Goal: Download file/media

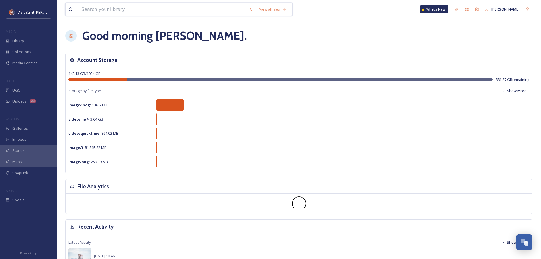
click at [106, 12] on input at bounding box center [162, 9] width 167 height 12
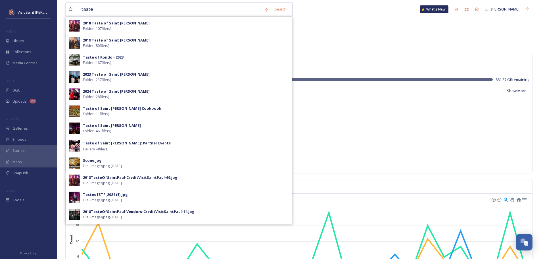
type input "taste"
click at [134, 76] on div "2023 Taste of Saint [PERSON_NAME] Folder - 237 file(s)" at bounding box center [186, 77] width 206 height 11
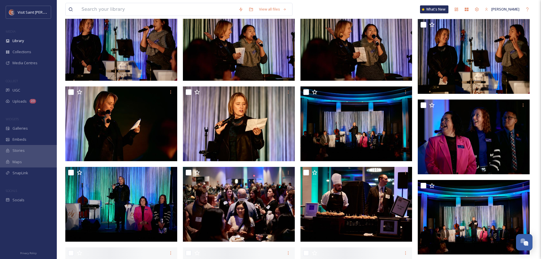
scroll to position [1909, 0]
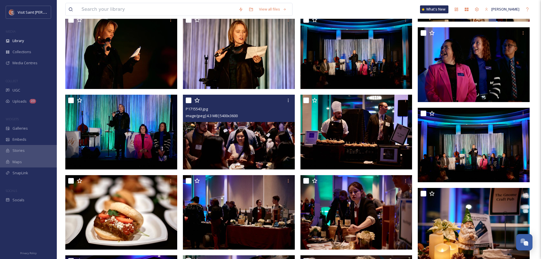
click at [265, 142] on img at bounding box center [239, 132] width 112 height 75
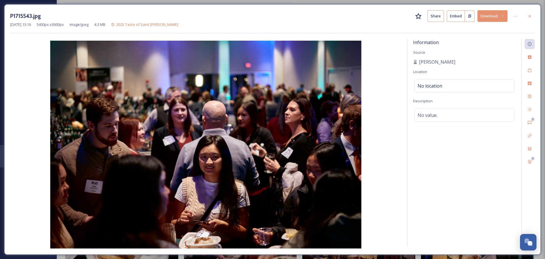
click at [492, 17] on button "Download" at bounding box center [493, 16] width 30 height 12
click at [488, 29] on span "Download Original (5400 x 3600)" at bounding box center [478, 28] width 54 height 5
click at [530, 18] on icon at bounding box center [530, 16] width 5 height 5
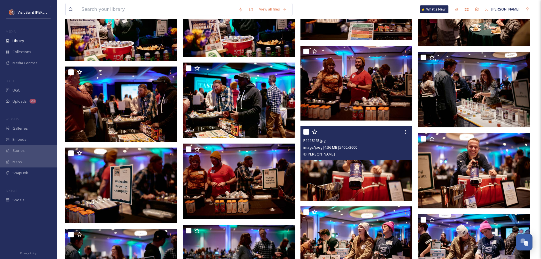
scroll to position [3045, 0]
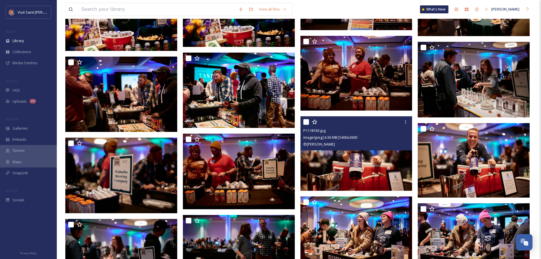
drag, startPoint x: 393, startPoint y: 166, endPoint x: 404, endPoint y: 122, distance: 45.9
click at [404, 122] on icon at bounding box center [405, 122] width 5 height 5
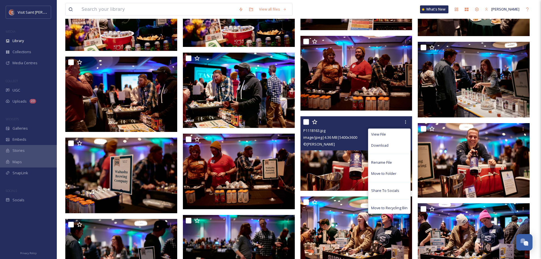
click at [374, 143] on span "Download" at bounding box center [379, 145] width 17 height 5
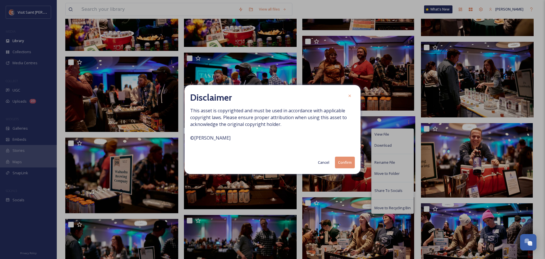
click at [351, 165] on button "Confirm" at bounding box center [345, 162] width 20 height 12
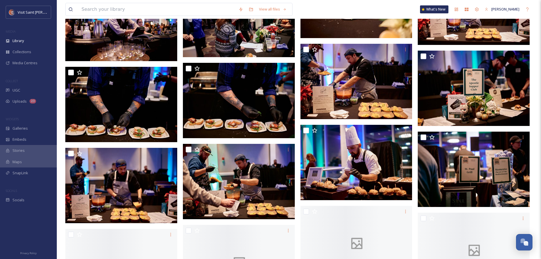
scroll to position [3443, 0]
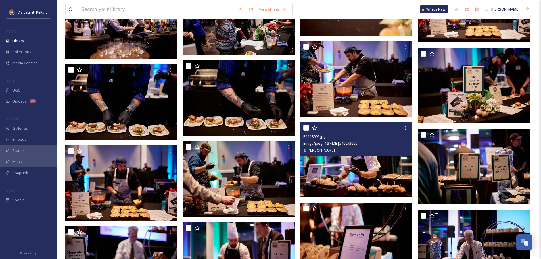
click at [406, 129] on icon at bounding box center [405, 127] width 1 height 3
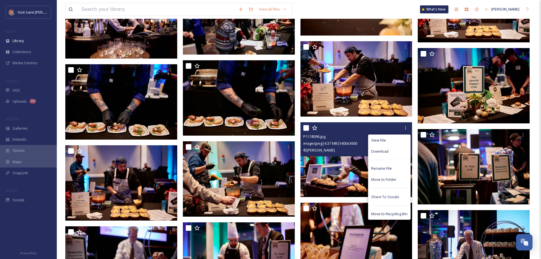
click at [395, 148] on div "Download" at bounding box center [389, 151] width 42 height 11
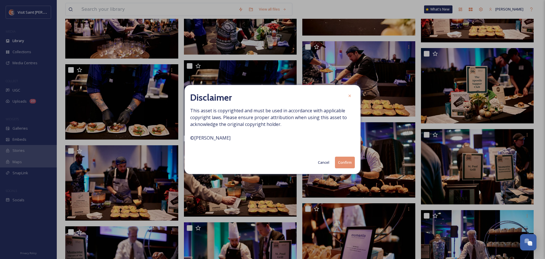
click at [349, 162] on button "Confirm" at bounding box center [345, 162] width 20 height 12
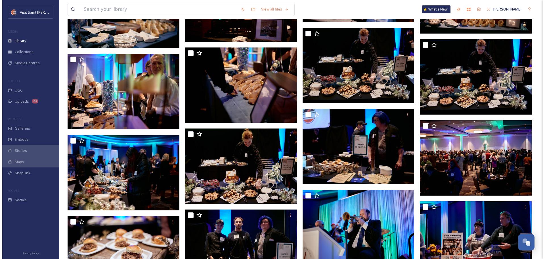
scroll to position [3698, 0]
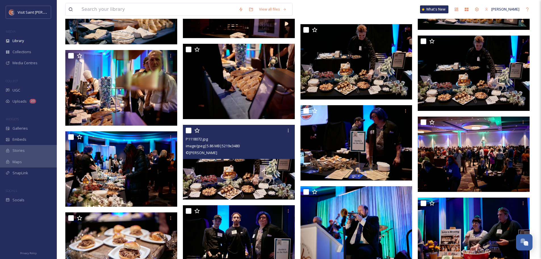
click at [246, 178] on img at bounding box center [239, 162] width 112 height 75
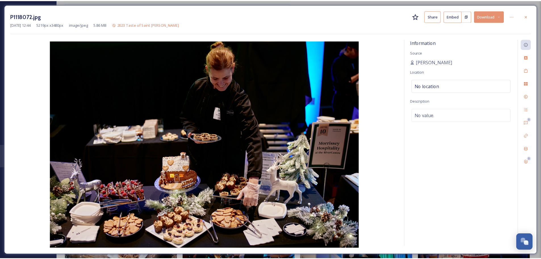
scroll to position [3700, 0]
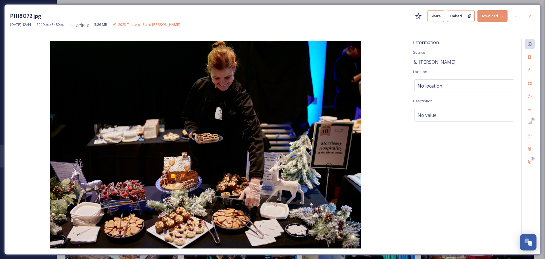
click at [492, 15] on button "Download" at bounding box center [493, 16] width 30 height 12
click at [477, 32] on div "Download Original (5219 x 3480)" at bounding box center [477, 29] width 59 height 11
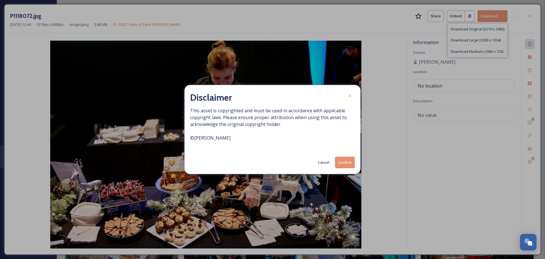
click at [350, 162] on button "Confirm" at bounding box center [345, 162] width 20 height 12
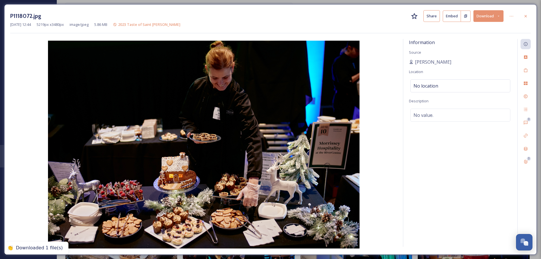
click at [527, 18] on icon at bounding box center [525, 16] width 5 height 5
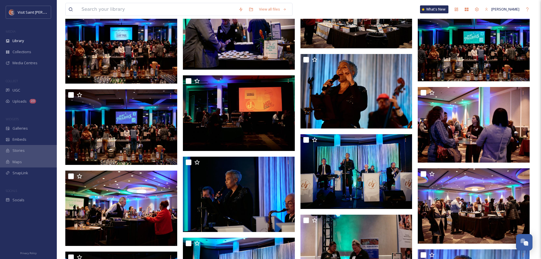
scroll to position [4257, 0]
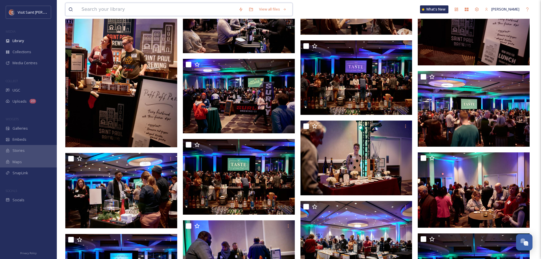
click at [156, 11] on input at bounding box center [157, 9] width 157 height 12
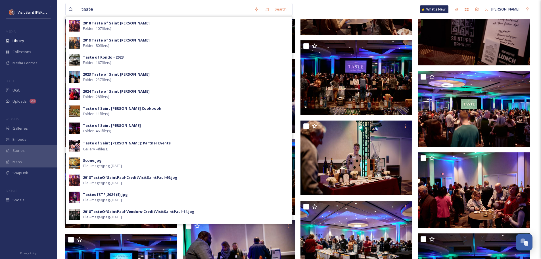
click at [115, 92] on strong "2024 Taste of Saint [PERSON_NAME]" at bounding box center [116, 91] width 67 height 5
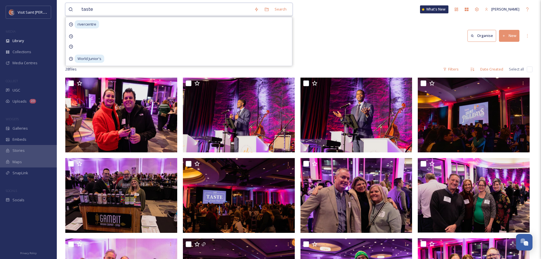
click at [132, 11] on input "taste" at bounding box center [165, 9] width 173 height 12
type input "taste"
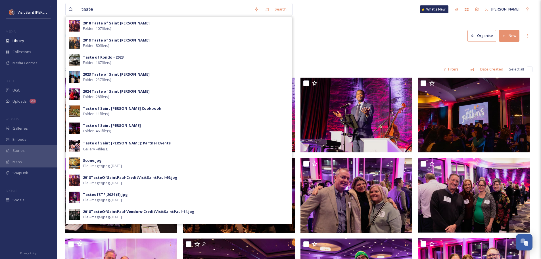
click at [114, 77] on div "2023 Taste of Saint [PERSON_NAME] Folder - 237 file(s)" at bounding box center [186, 77] width 206 height 11
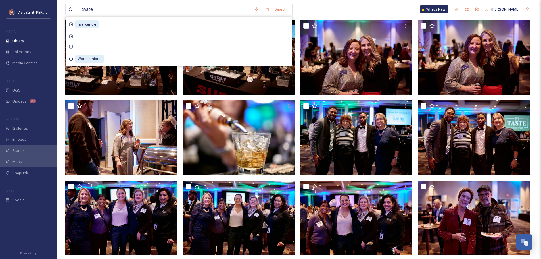
scroll to position [284, 0]
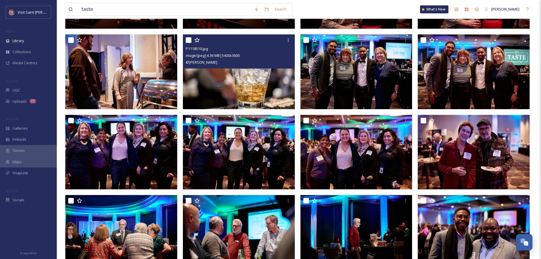
click at [288, 42] on icon at bounding box center [288, 39] width 1 height 3
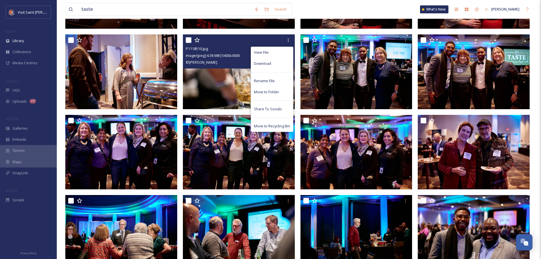
click at [270, 63] on span "Download" at bounding box center [262, 63] width 17 height 5
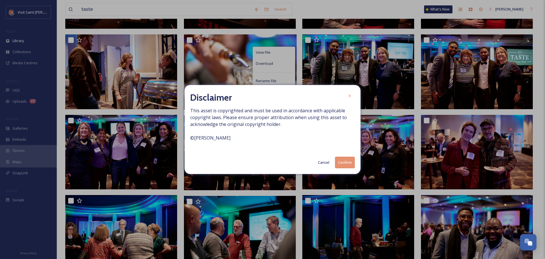
click at [346, 161] on button "Confirm" at bounding box center [345, 162] width 20 height 12
